Goal: Information Seeking & Learning: Learn about a topic

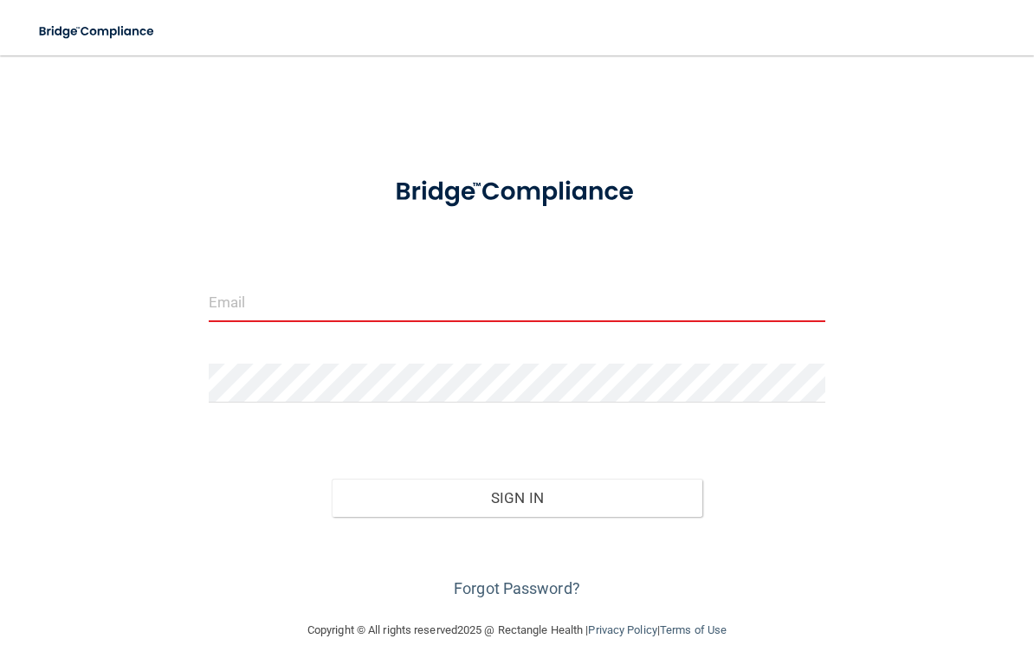
click at [239, 299] on input "email" at bounding box center [517, 302] width 617 height 39
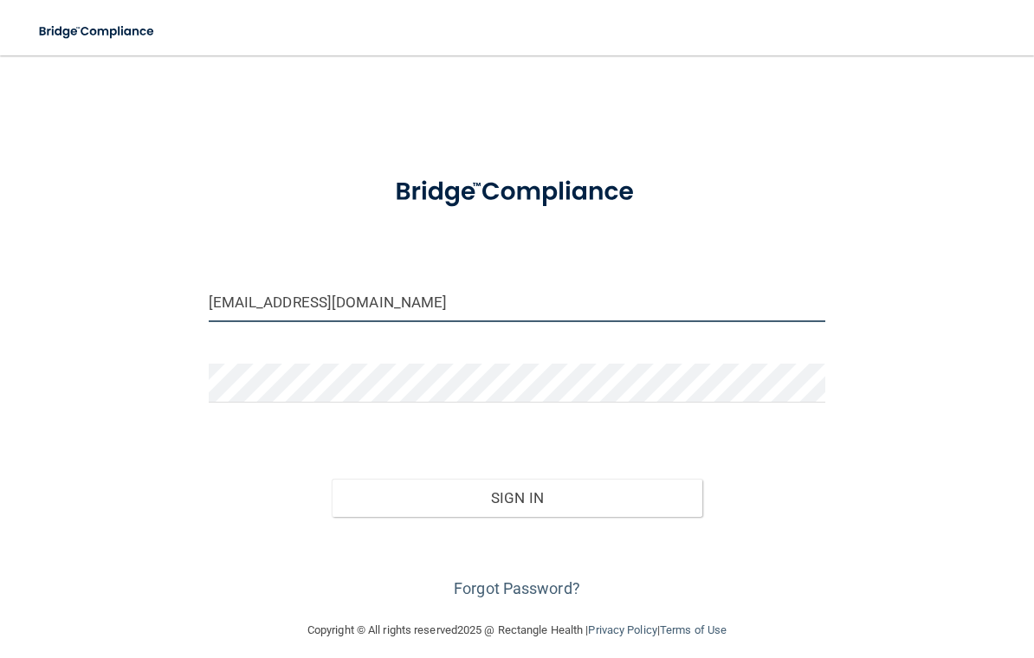
type input "[EMAIL_ADDRESS][DOMAIN_NAME]"
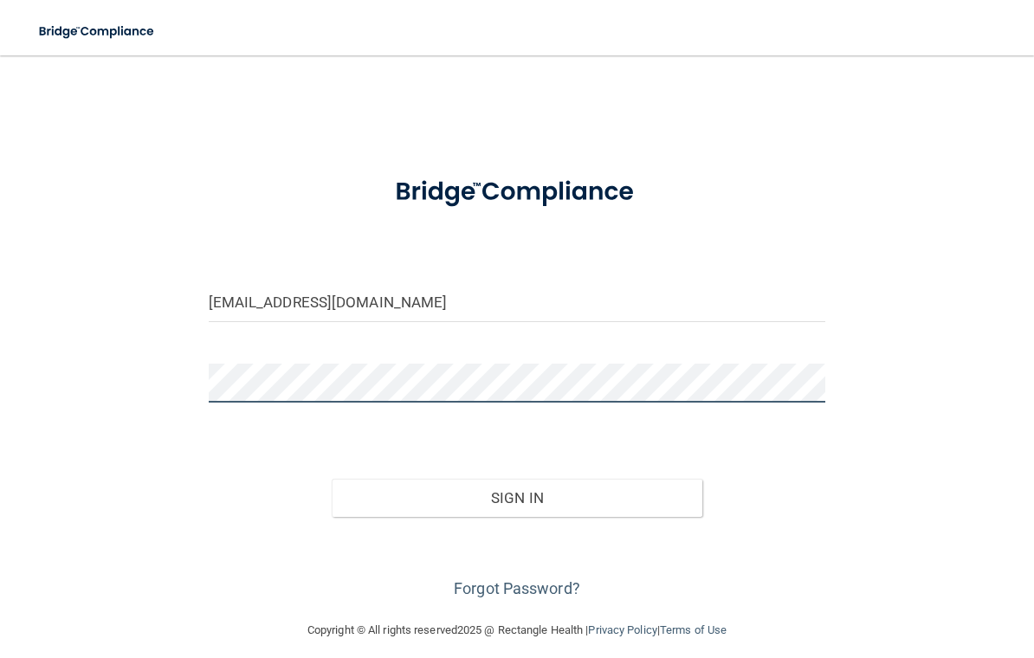
click at [517, 496] on button "Sign In" at bounding box center [517, 498] width 371 height 38
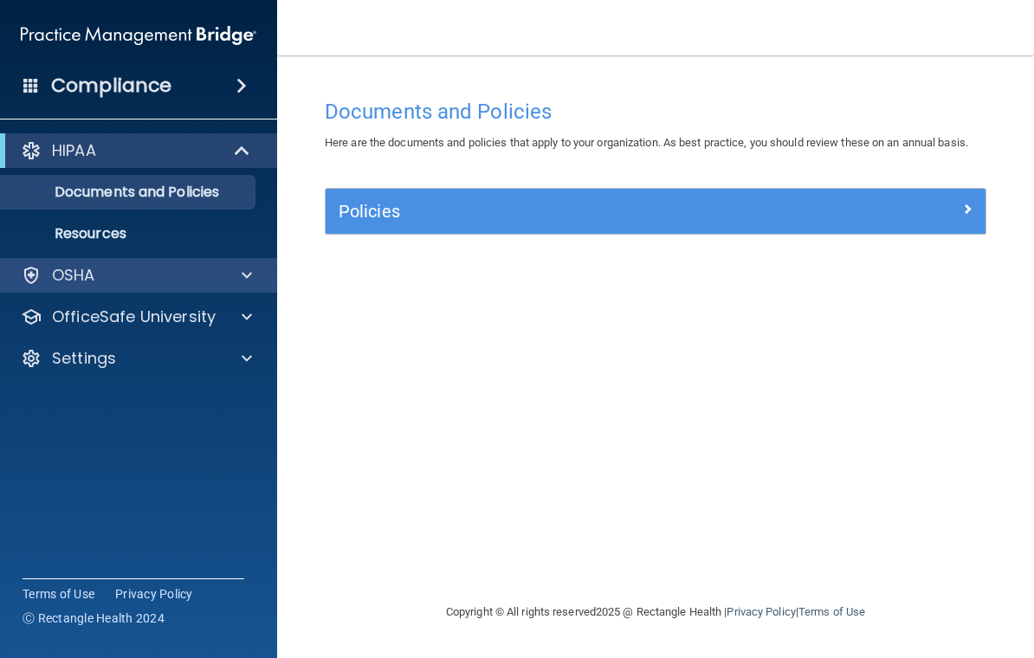
click at [179, 283] on div "OSHA" at bounding box center [115, 275] width 215 height 21
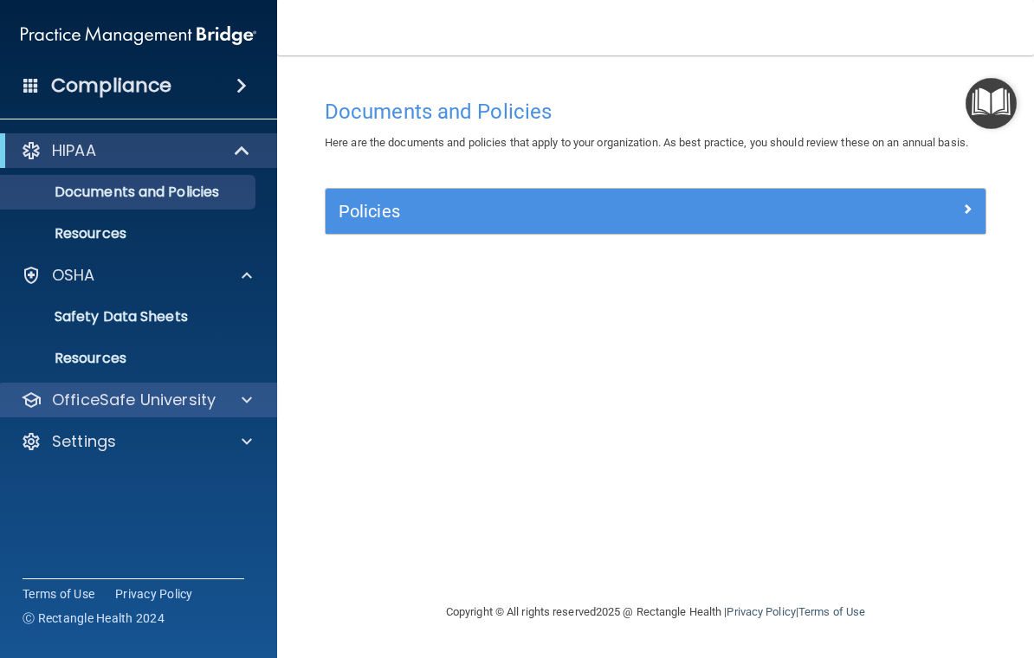
click at [200, 403] on p "OfficeSafe University" at bounding box center [134, 400] width 164 height 21
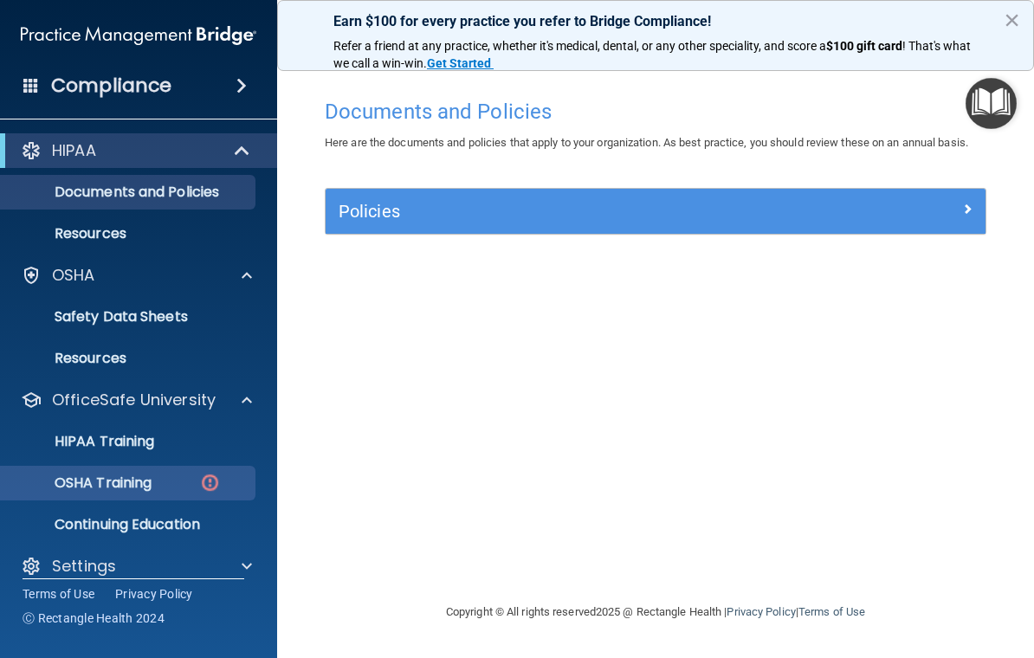
click at [178, 481] on div "OSHA Training" at bounding box center [129, 483] width 236 height 17
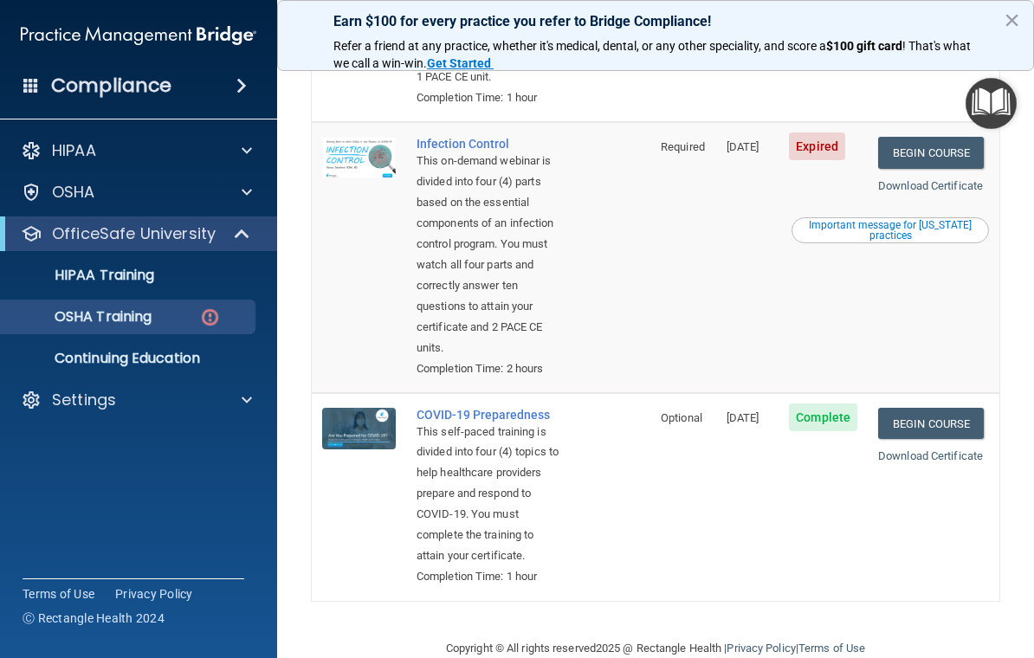
scroll to position [583, 0]
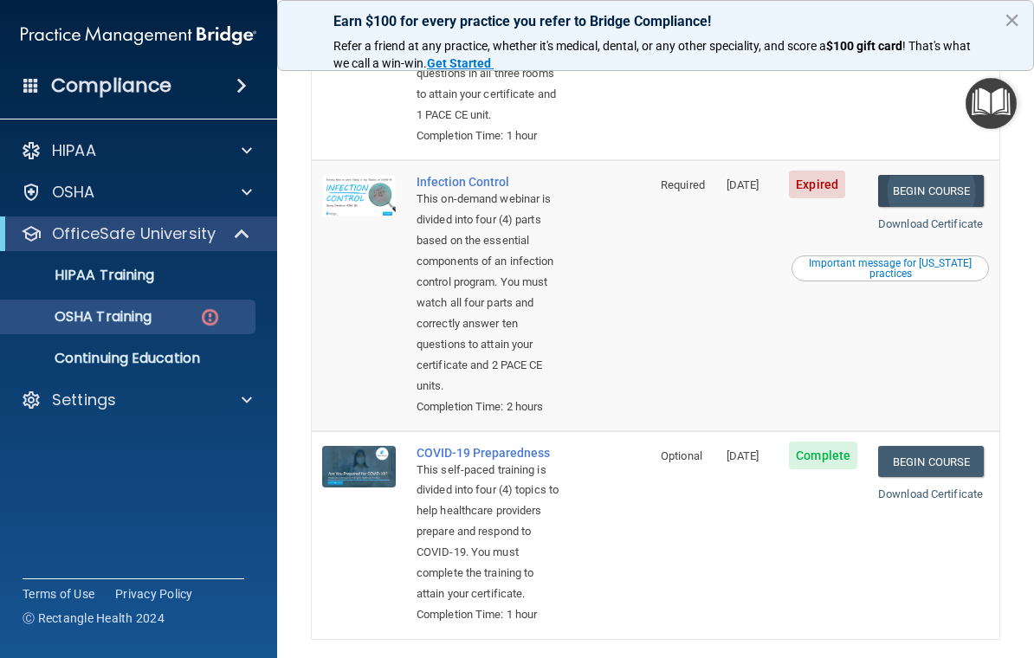
click at [907, 207] on link "Begin Course" at bounding box center [931, 191] width 106 height 32
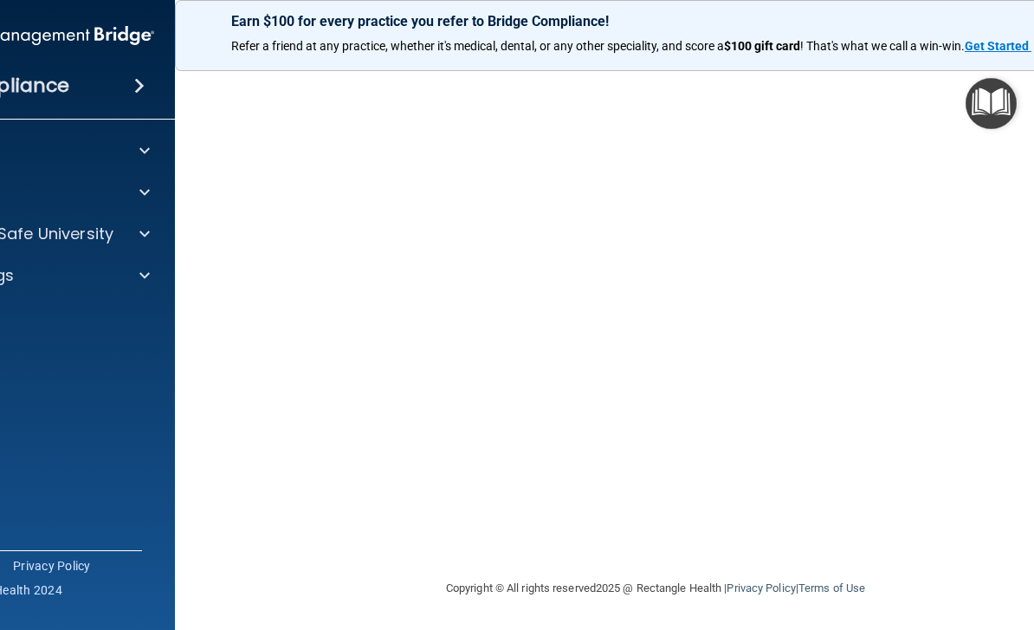
scroll to position [111, 0]
